Goal: Task Accomplishment & Management: Manage account settings

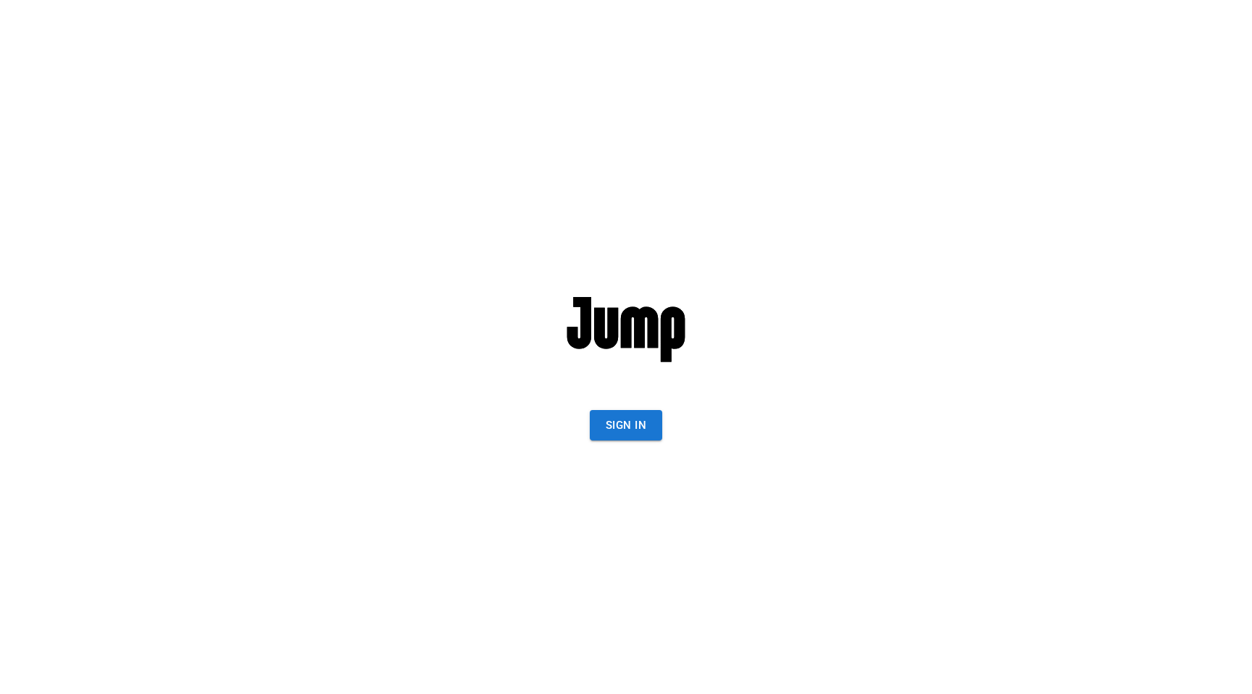
click at [616, 430] on button "Sign In" at bounding box center [626, 425] width 72 height 30
click at [620, 422] on button "Sign In" at bounding box center [626, 425] width 72 height 30
click at [625, 440] on button "Sign In" at bounding box center [626, 425] width 72 height 30
